Goal: Task Accomplishment & Management: Use online tool/utility

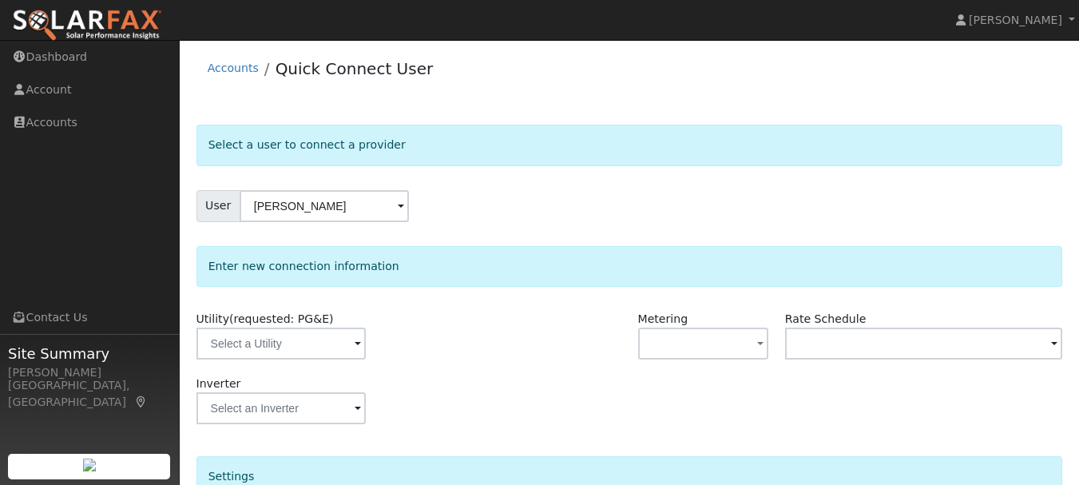
scroll to position [122, 0]
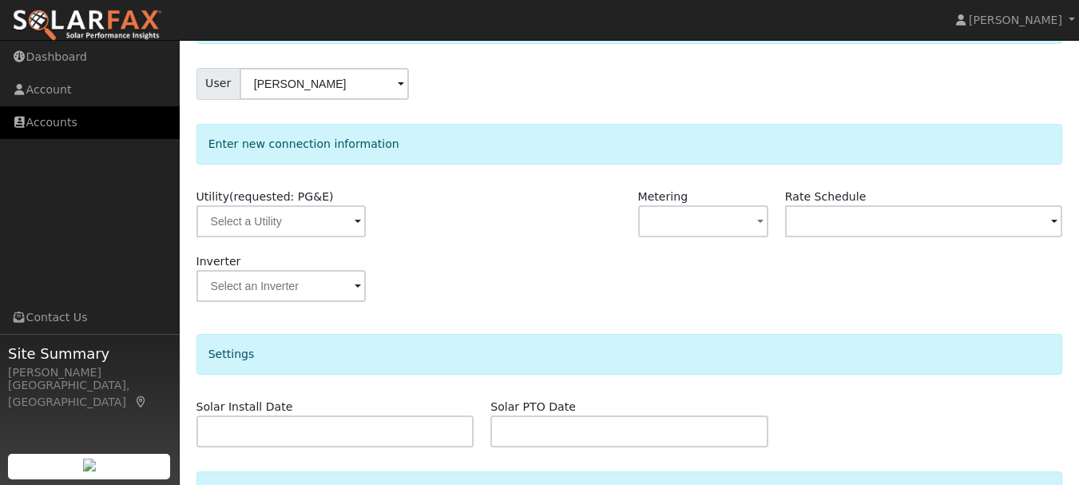
click at [58, 125] on link "Accounts" at bounding box center [90, 122] width 180 height 33
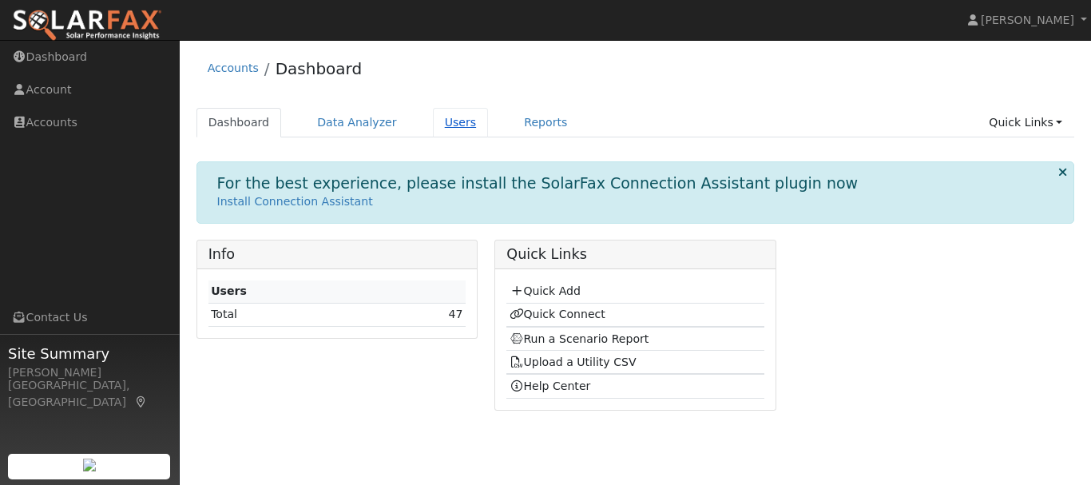
click at [442, 125] on link "Users" at bounding box center [461, 123] width 56 height 30
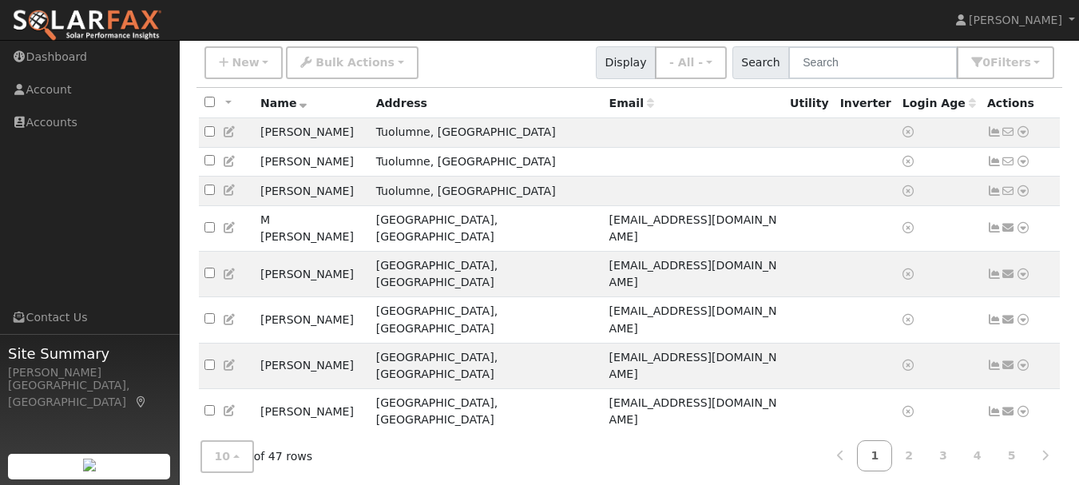
scroll to position [133, 0]
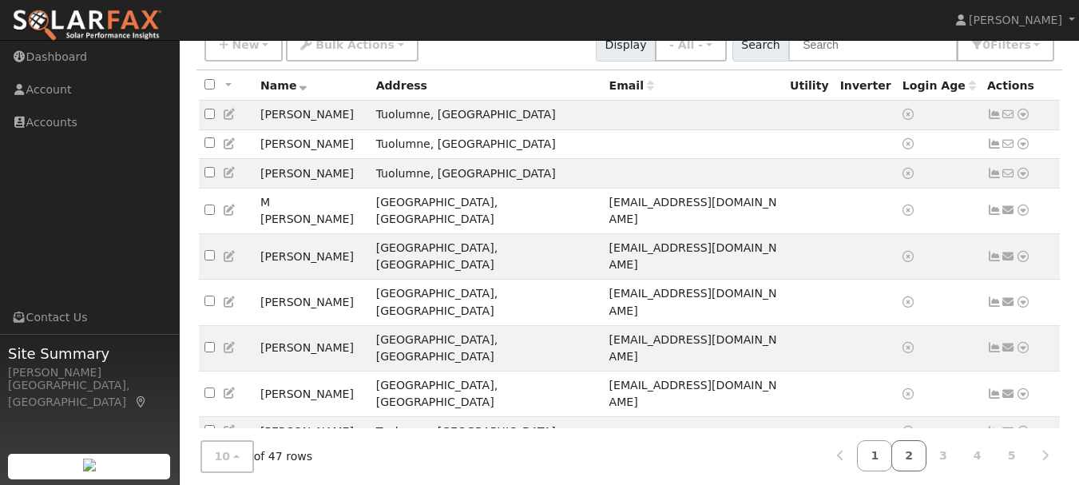
click at [919, 455] on link "2" at bounding box center [908, 455] width 35 height 31
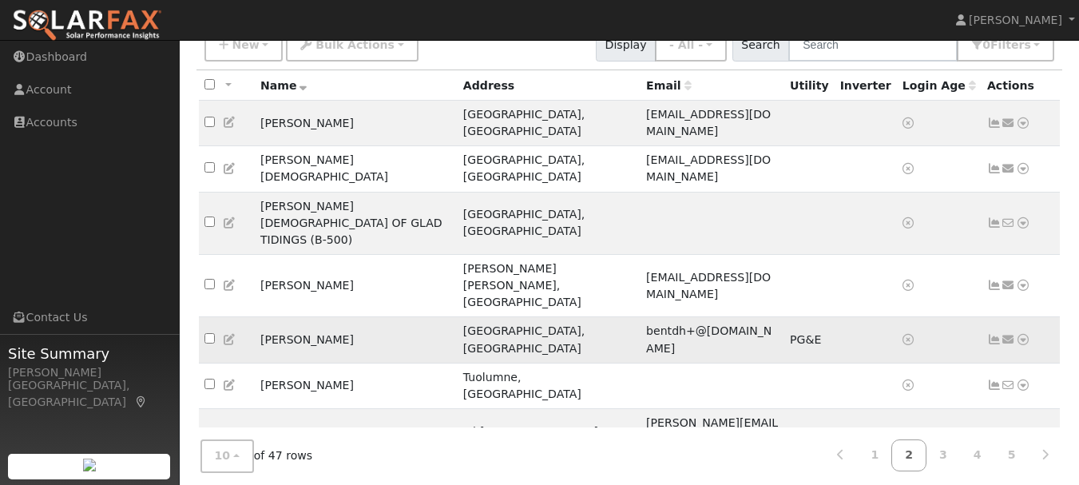
click at [1026, 334] on icon at bounding box center [1023, 339] width 14 height 11
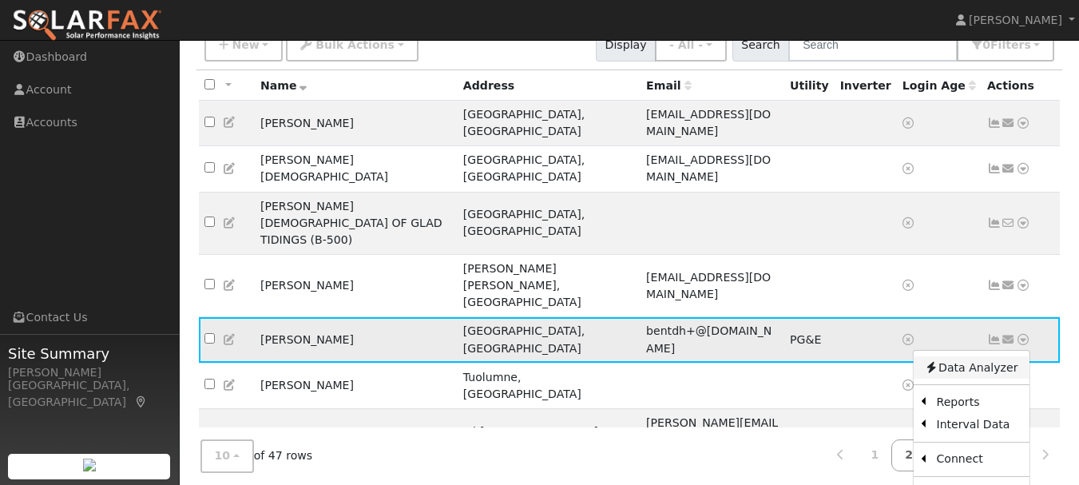
click at [983, 356] on link "Data Analyzer" at bounding box center [971, 367] width 116 height 22
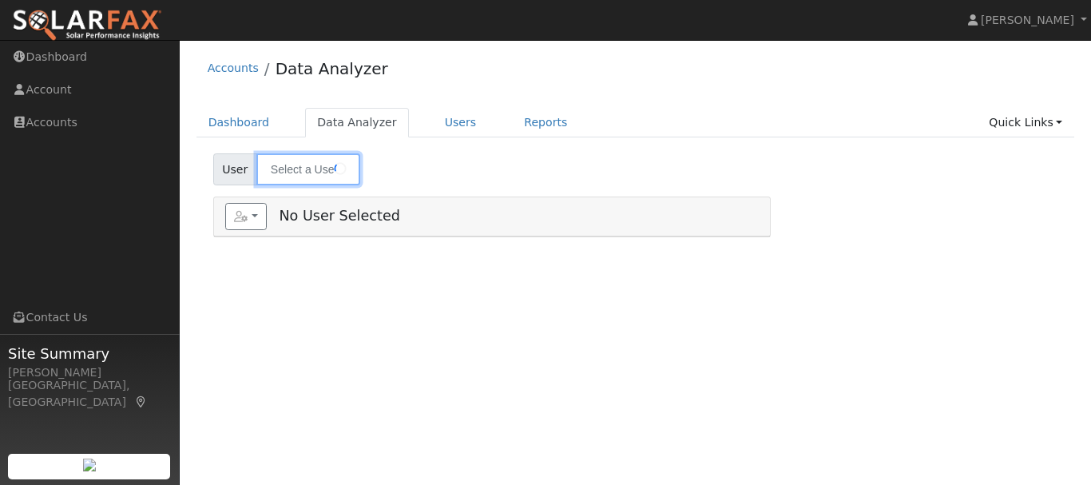
type input "[PERSON_NAME]"
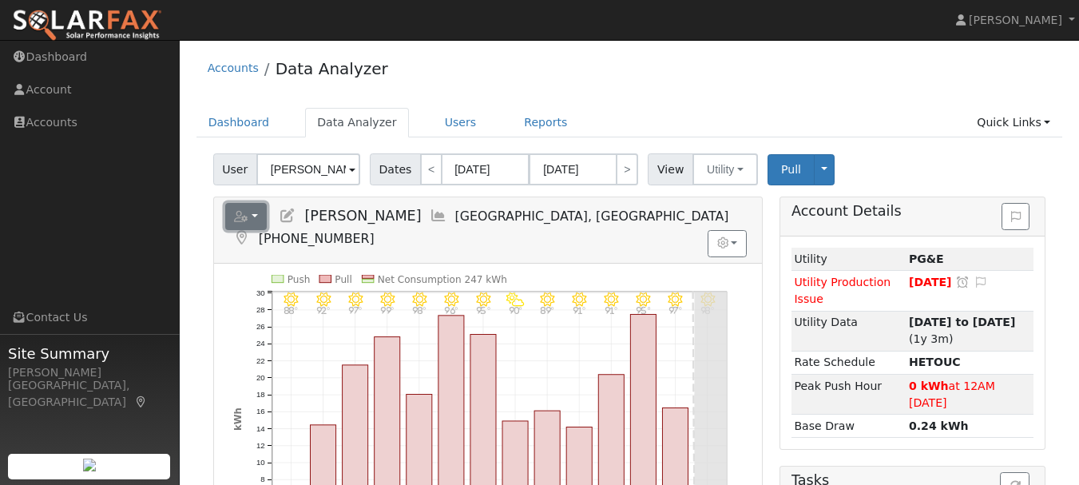
click at [251, 220] on button "button" at bounding box center [246, 216] width 42 height 27
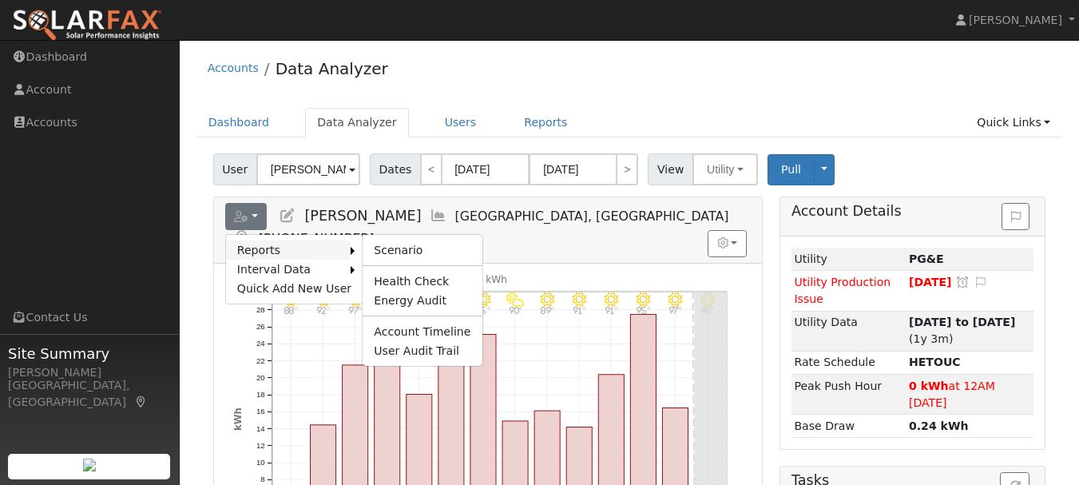
click at [307, 245] on link "Reports" at bounding box center [288, 249] width 125 height 19
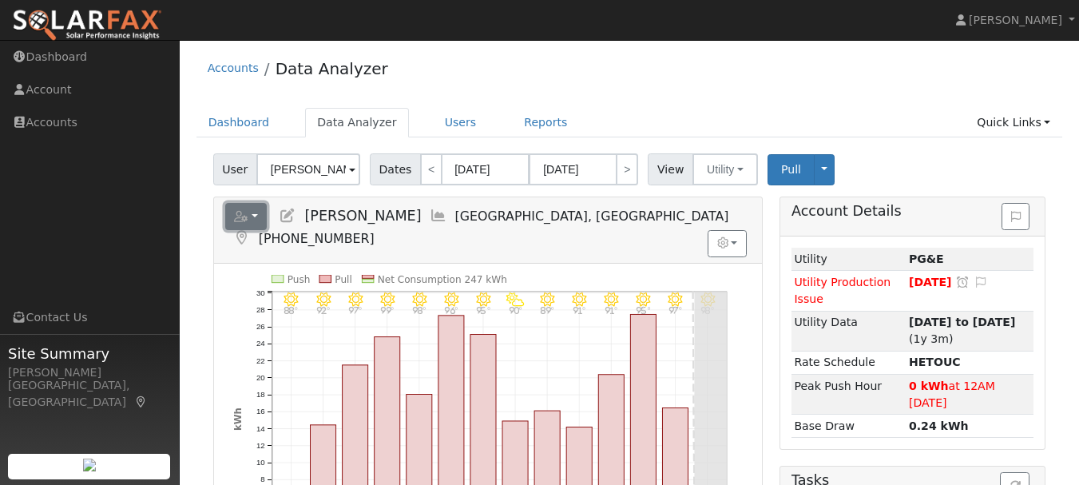
click at [260, 216] on button "button" at bounding box center [246, 216] width 42 height 27
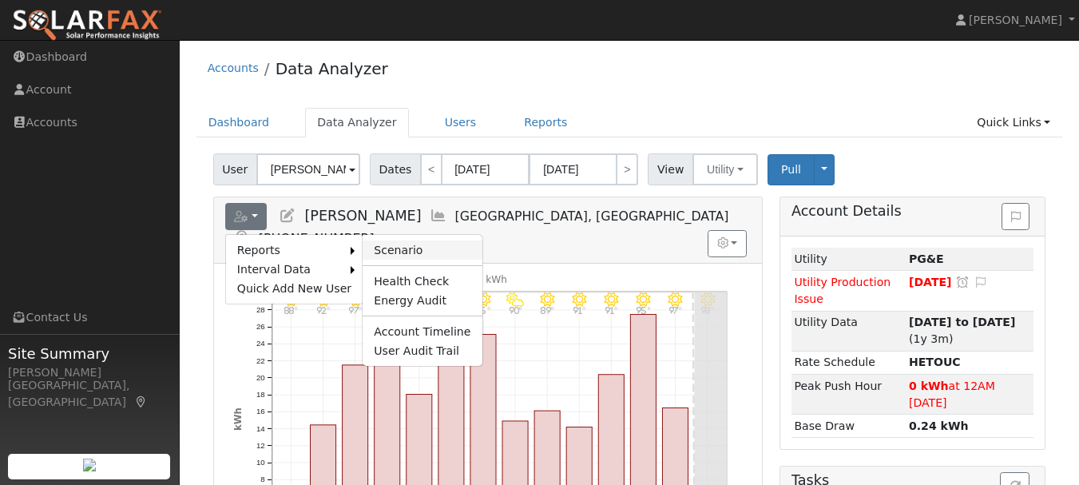
click at [415, 248] on link "Scenario" at bounding box center [422, 249] width 119 height 19
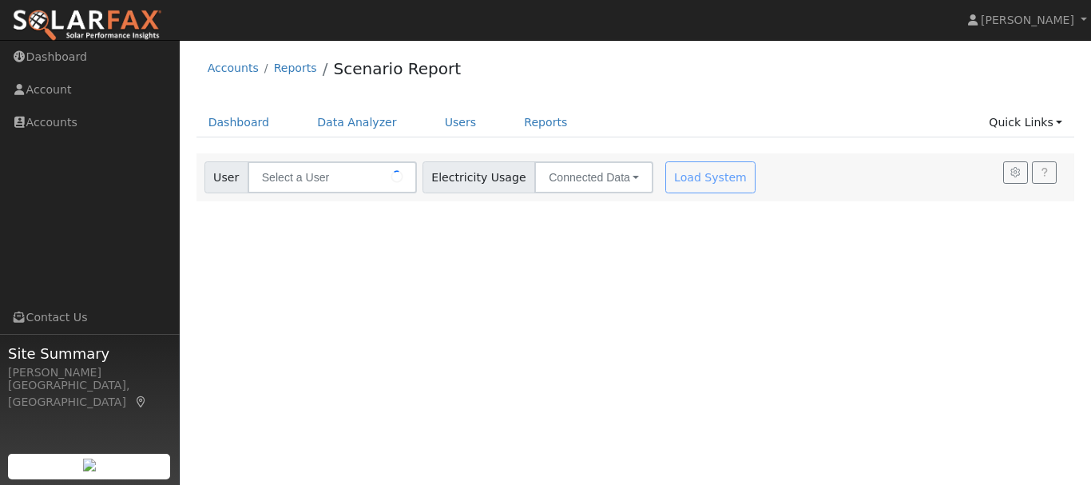
type input "[PERSON_NAME]"
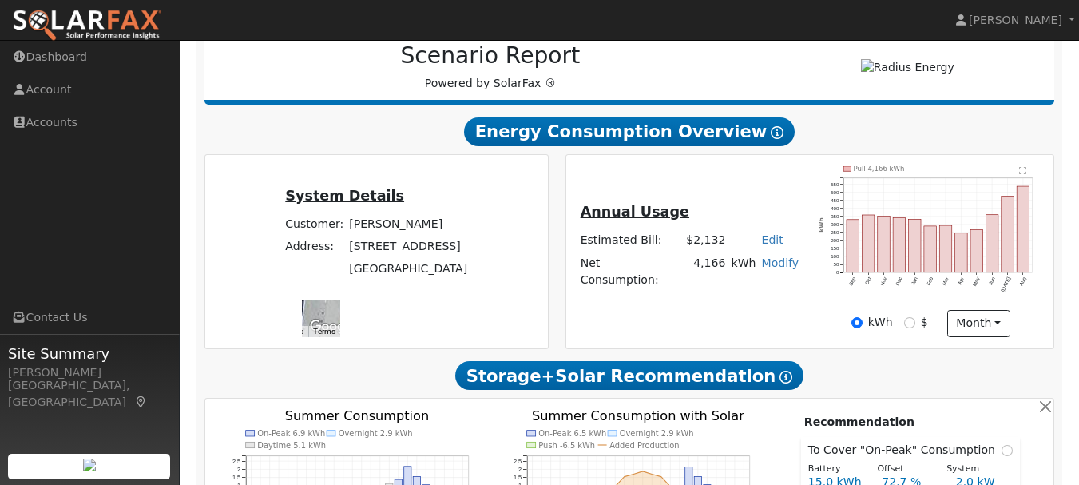
scroll to position [208, 0]
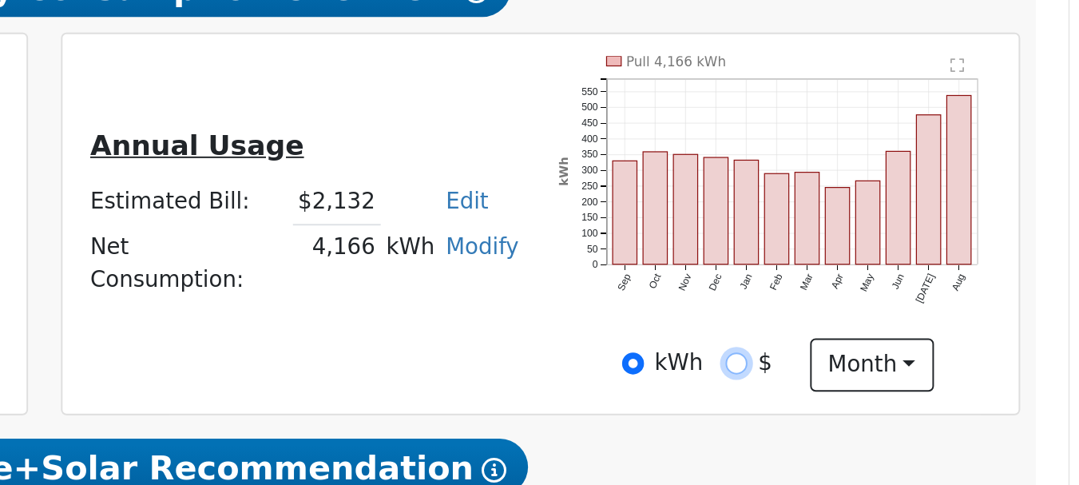
click at [909, 337] on input "$" at bounding box center [909, 332] width 11 height 11
radio input "true"
radio input "false"
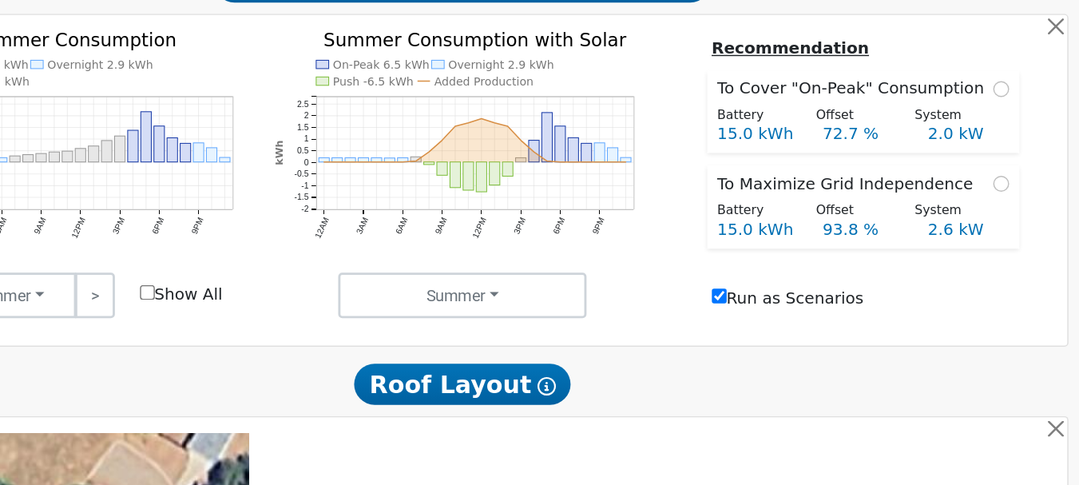
scroll to position [453, 0]
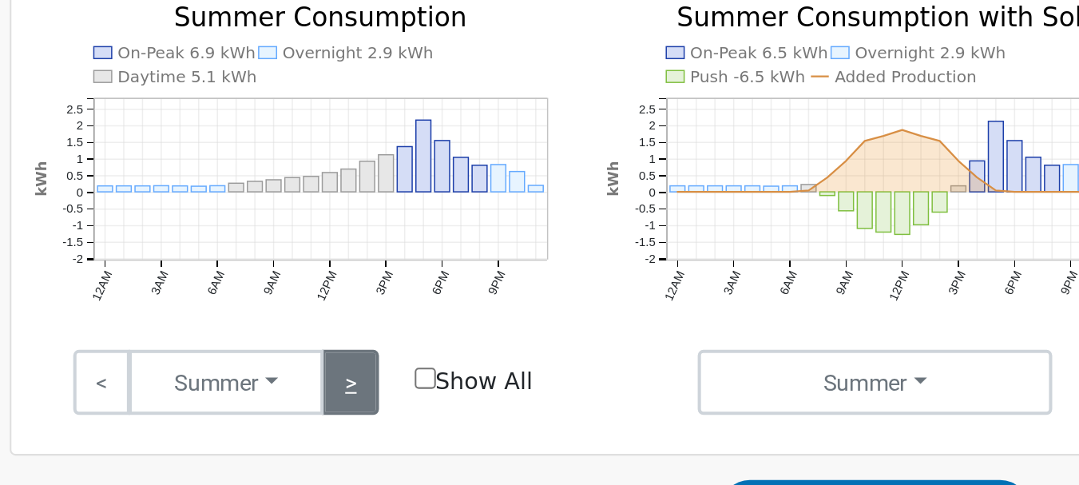
click at [375, 362] on link ">" at bounding box center [372, 352] width 28 height 32
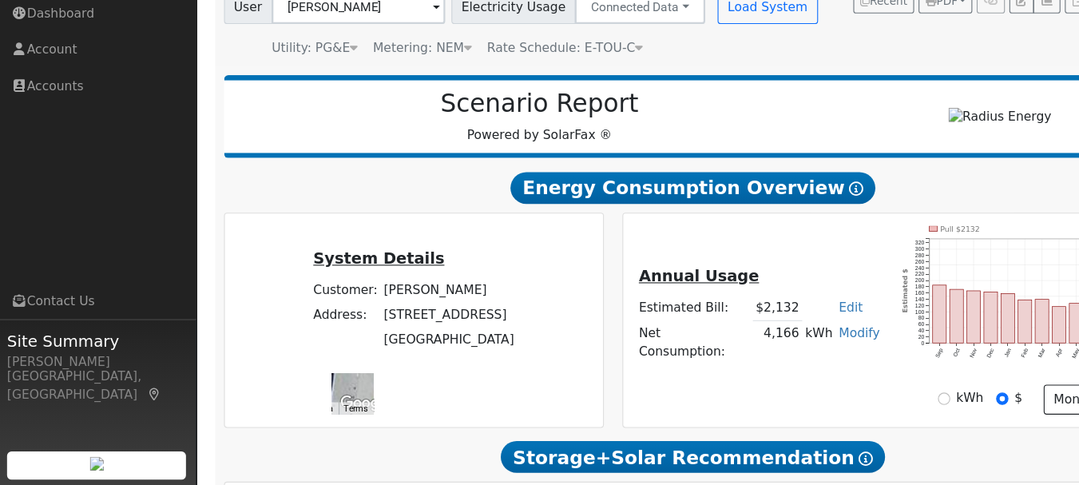
scroll to position [129, 0]
